Goal: Task Accomplishment & Management: Manage account settings

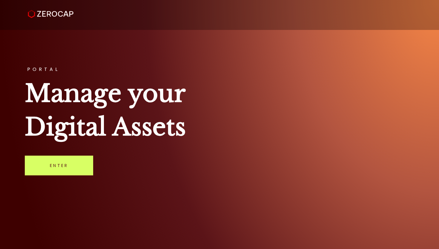
click at [62, 180] on div "PORTAL Manage your Digital Assets Enter" at bounding box center [219, 124] width 439 height 249
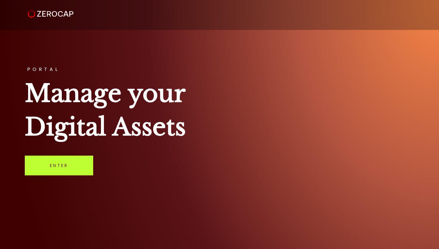
click at [65, 163] on link "Enter" at bounding box center [59, 165] width 68 height 20
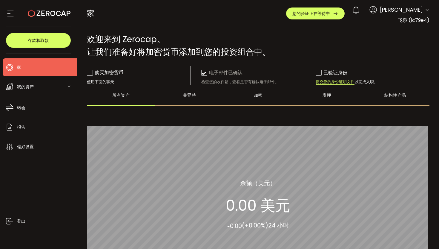
click at [244, 17] on div "家 购买力 0.00 美元 美元 家 家 您的验证正在等待中 0 [PERSON_NAME] 帐户 飞泉 (1c79e4) 偏好设置 报告 帮助 登出 飞泉 …" at bounding box center [258, 13] width 343 height 27
click at [317, 19] on button "您的验证正在等待中" at bounding box center [315, 13] width 59 height 12
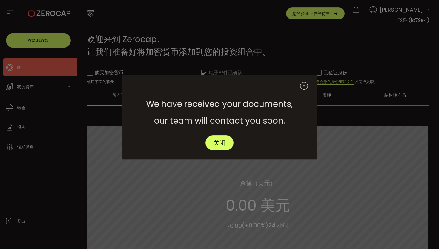
click at [304, 86] on icon "关闭" at bounding box center [304, 86] width 8 height 8
